Goal: Transaction & Acquisition: Book appointment/travel/reservation

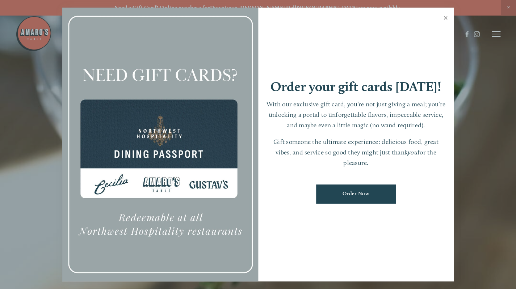
click at [443, 17] on link "Close" at bounding box center [445, 19] width 14 height 20
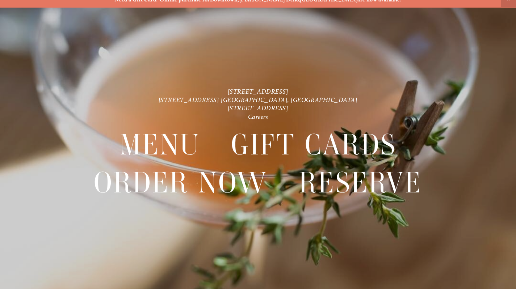
scroll to position [15, 0]
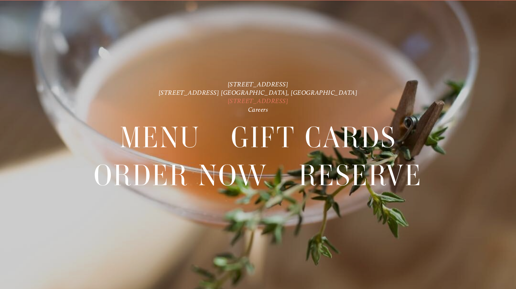
click at [258, 101] on link "[STREET_ADDRESS]" at bounding box center [258, 101] width 61 height 8
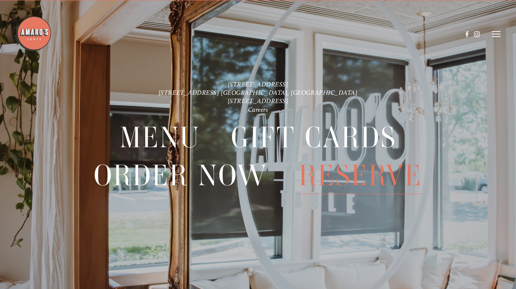
scroll to position [0, 0]
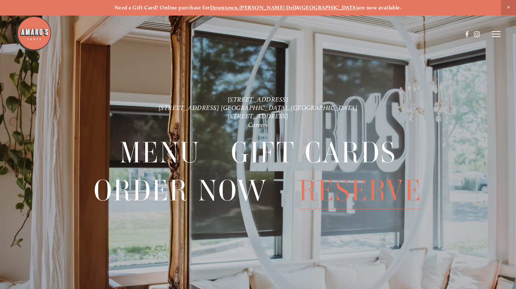
click at [342, 191] on span "Reserve" at bounding box center [359, 190] width 123 height 37
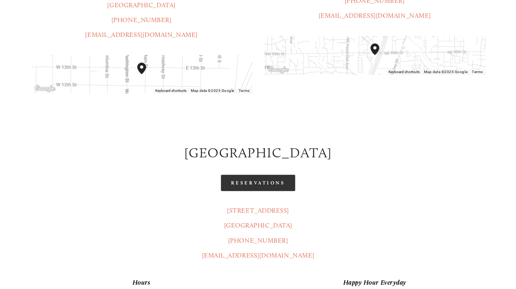
scroll to position [289, 0]
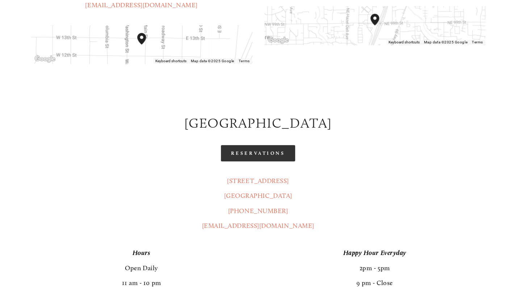
click at [259, 145] on link "Reservations" at bounding box center [258, 153] width 75 height 16
